Goal: Task Accomplishment & Management: Use online tool/utility

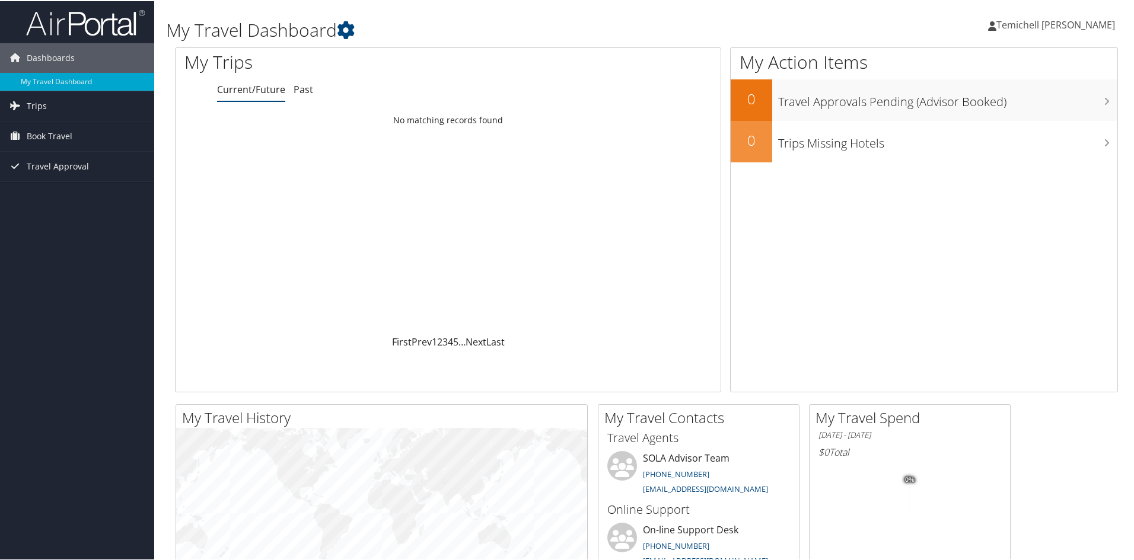
click at [1089, 20] on span "Temichell [PERSON_NAME]" at bounding box center [1055, 23] width 119 height 13
click at [493, 36] on h1 "My Travel Dashboard" at bounding box center [486, 29] width 640 height 25
click at [40, 135] on span "Book Travel" at bounding box center [50, 135] width 46 height 30
click at [44, 175] on link "Book/Manage Online Trips" at bounding box center [77, 177] width 154 height 18
